Goal: Check status: Check status

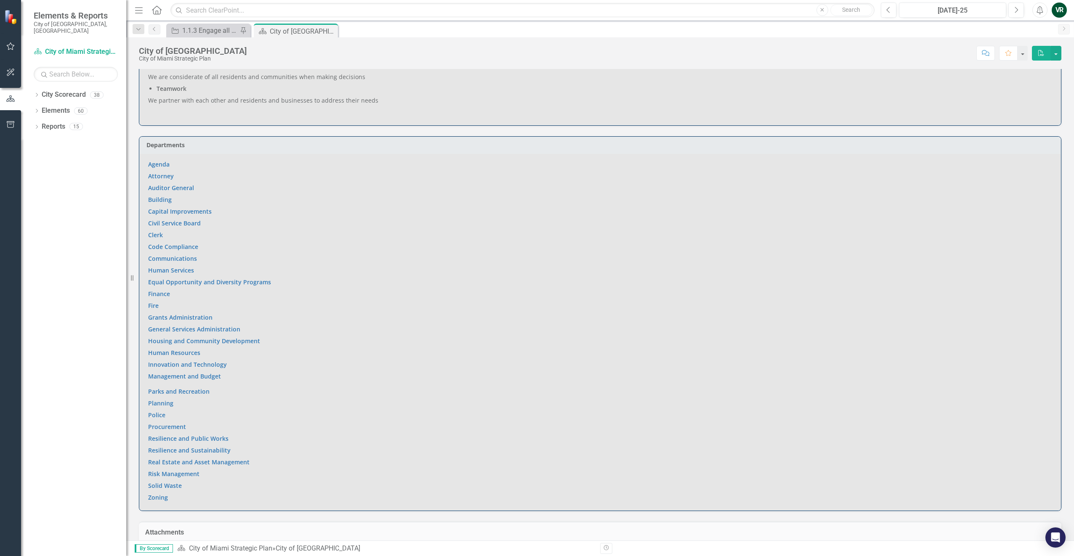
scroll to position [476, 0]
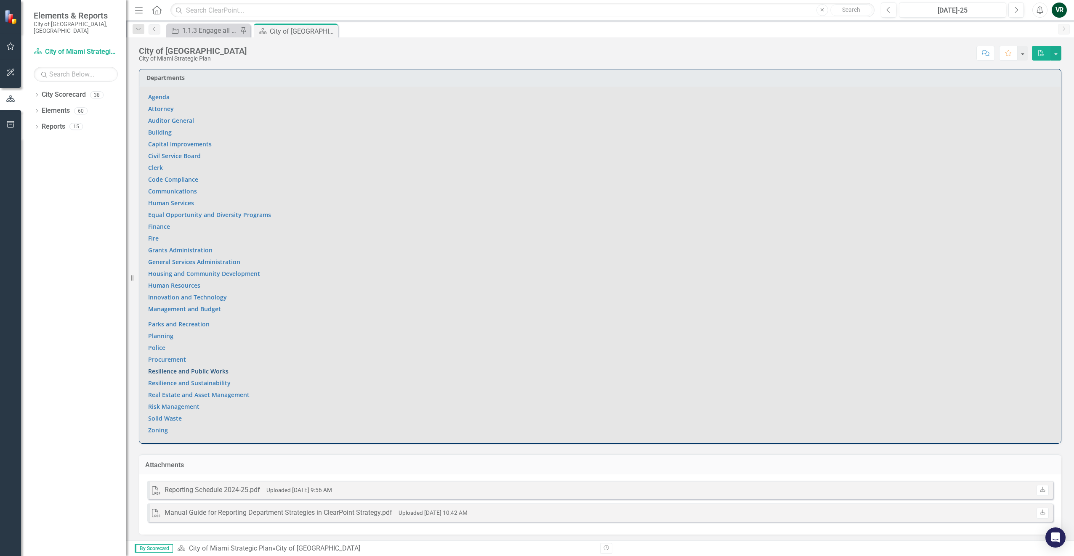
click at [190, 369] on link "Resilience and Public Works" at bounding box center [188, 371] width 80 height 8
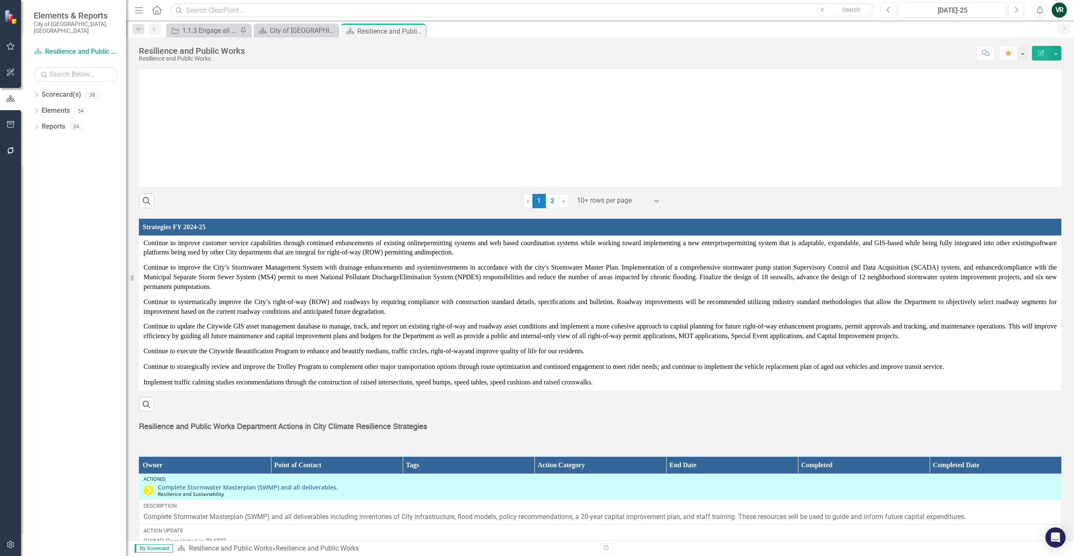
scroll to position [1136, 0]
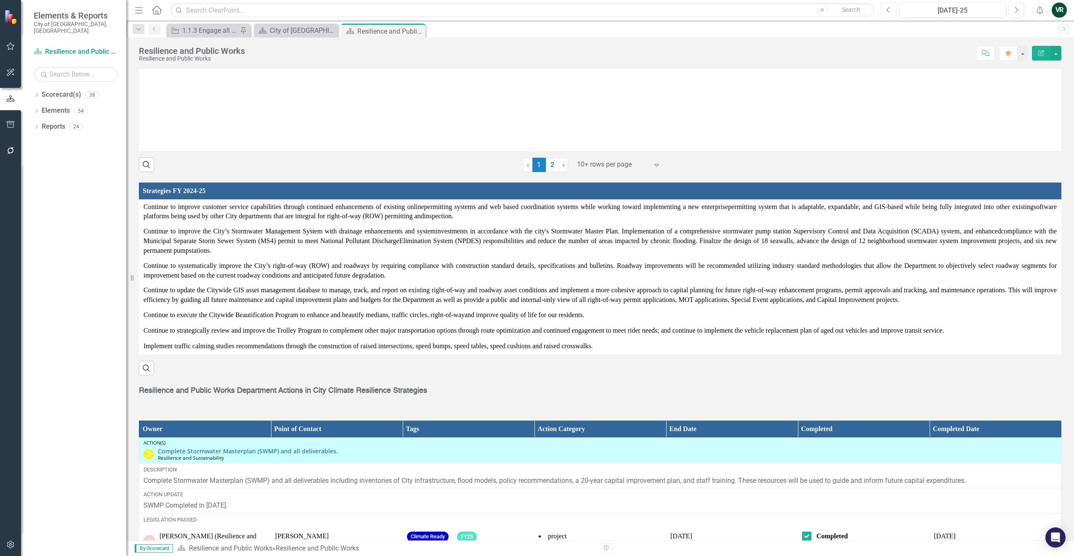
click at [885, 8] on button "Previous" at bounding box center [889, 10] width 16 height 15
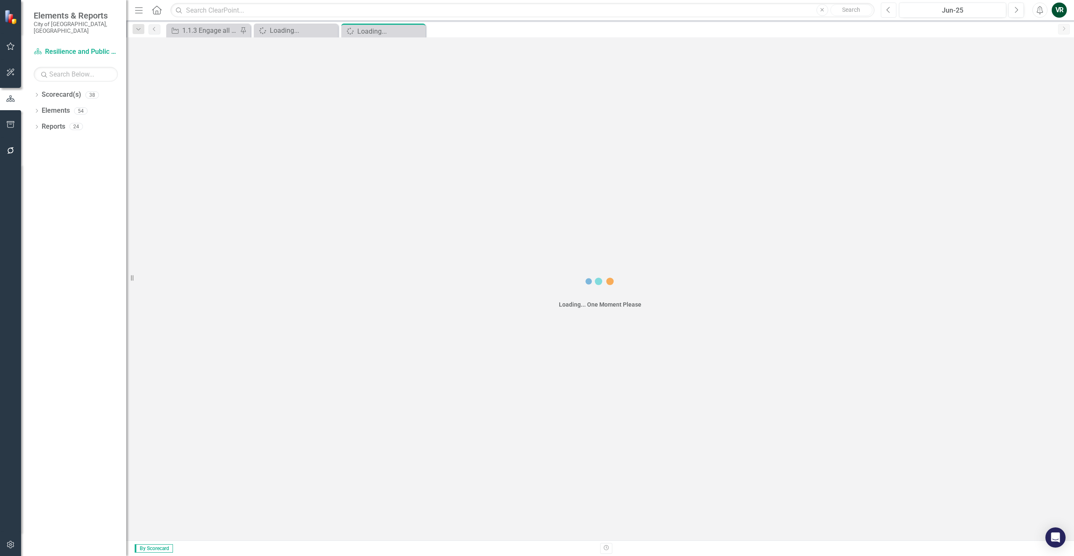
click at [885, 8] on button "Previous" at bounding box center [889, 10] width 16 height 15
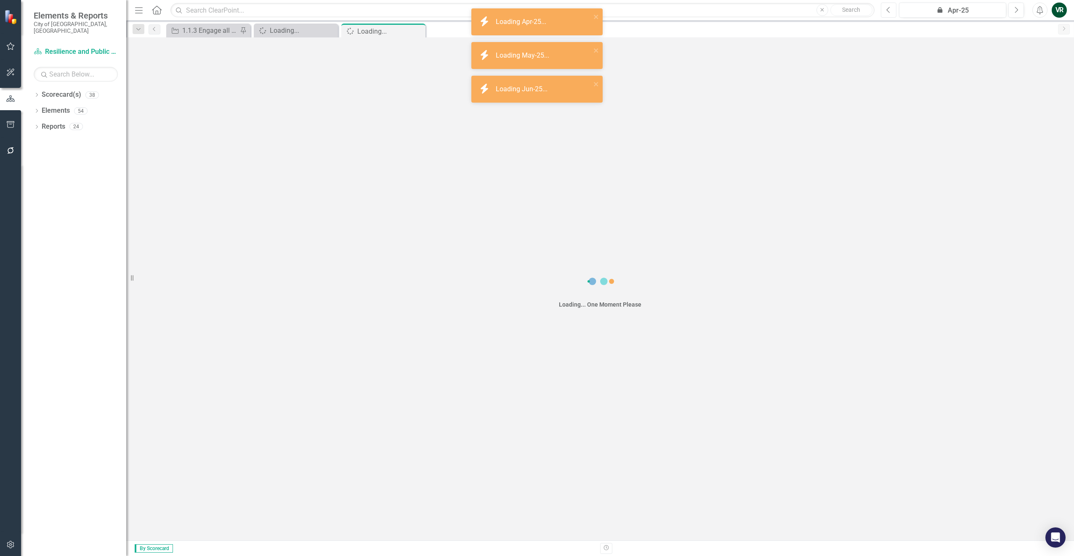
click at [885, 8] on button "Previous" at bounding box center [889, 10] width 16 height 15
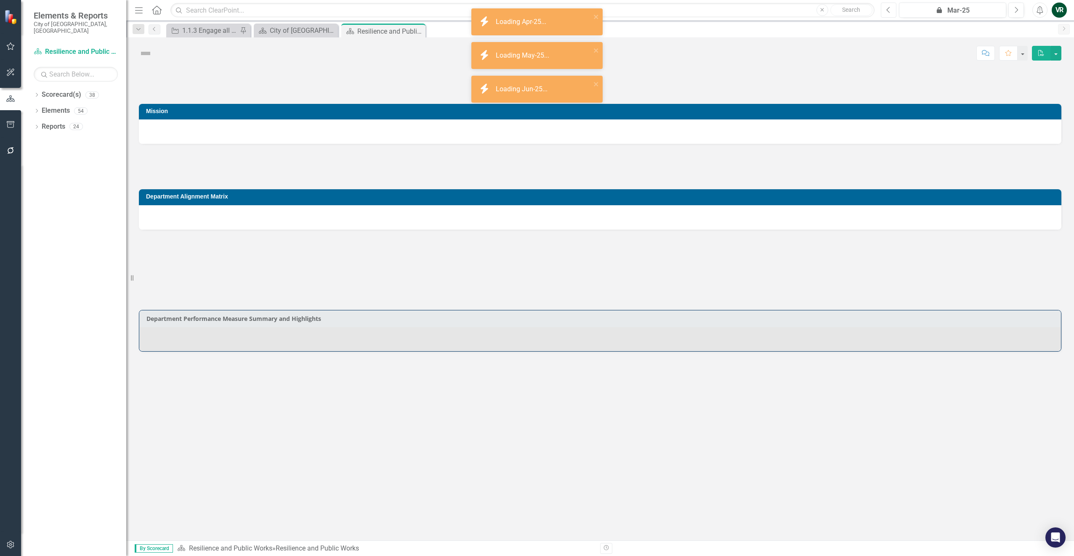
click at [885, 8] on button "Previous" at bounding box center [889, 10] width 16 height 15
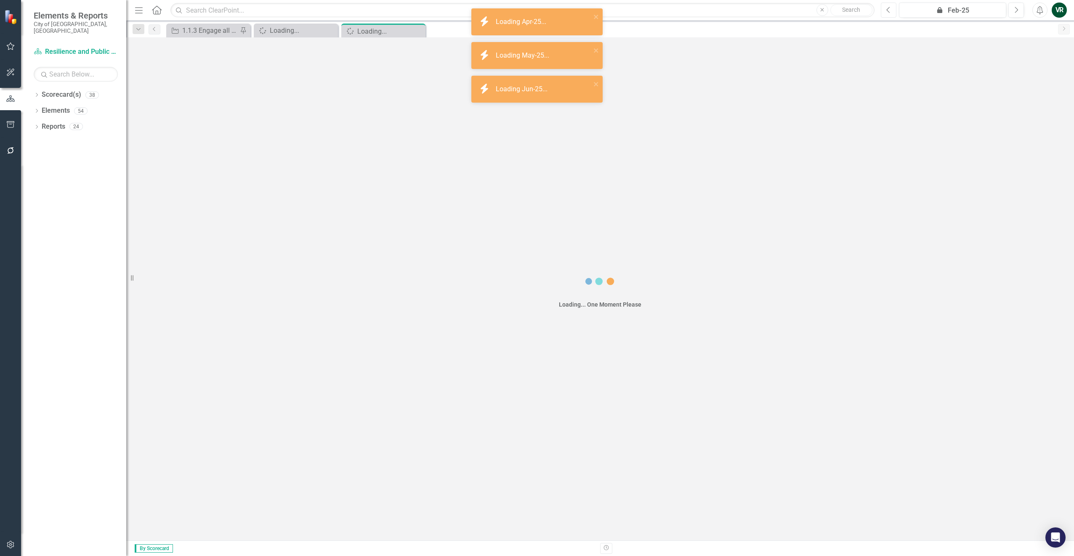
click at [885, 8] on button "Previous" at bounding box center [889, 10] width 16 height 15
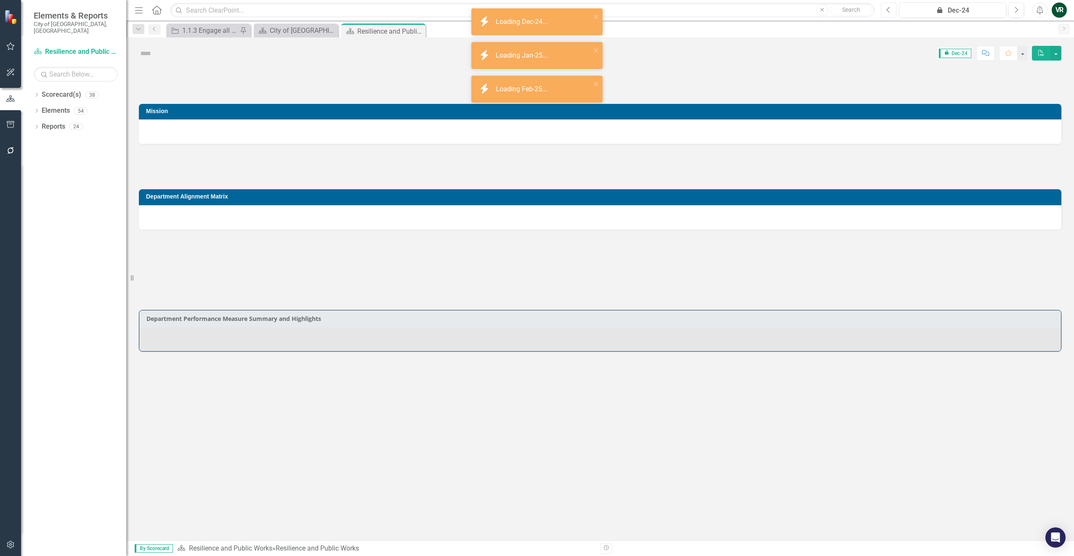
click at [885, 8] on button "Previous" at bounding box center [889, 10] width 16 height 15
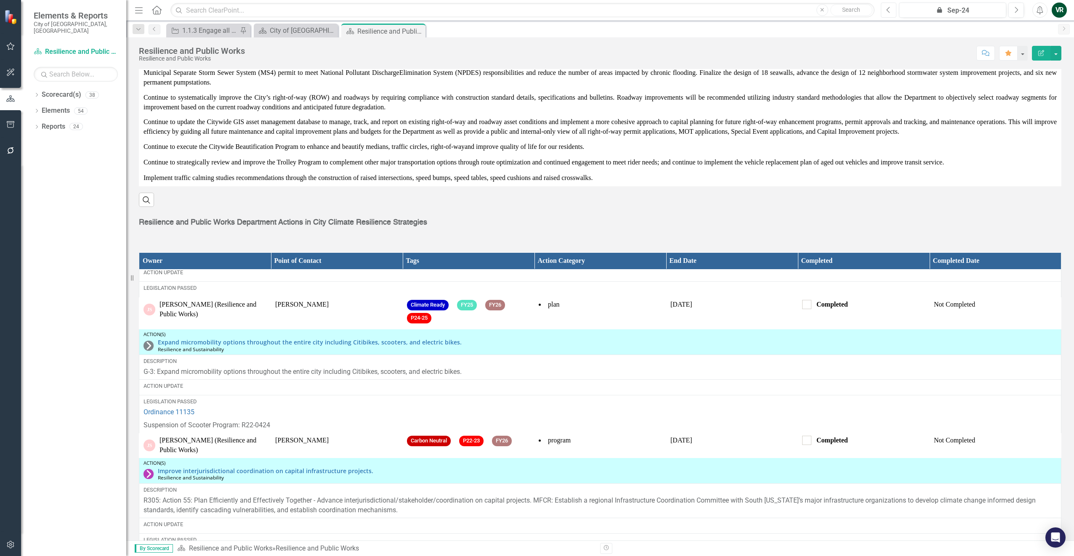
scroll to position [775, 0]
